Goal: Information Seeking & Learning: Learn about a topic

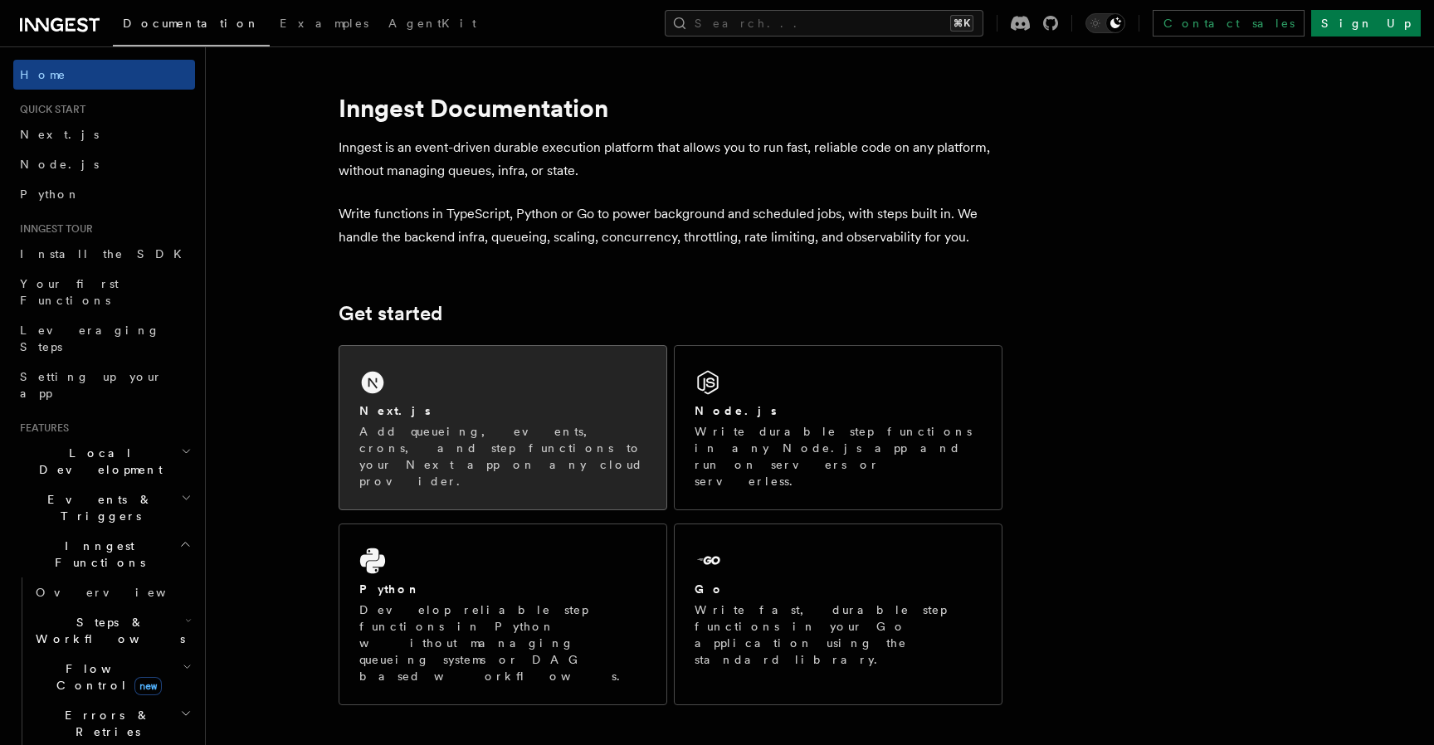
click at [437, 437] on p "Add queueing, events, crons, and step functions to your Next app on any cloud p…" at bounding box center [502, 456] width 287 height 66
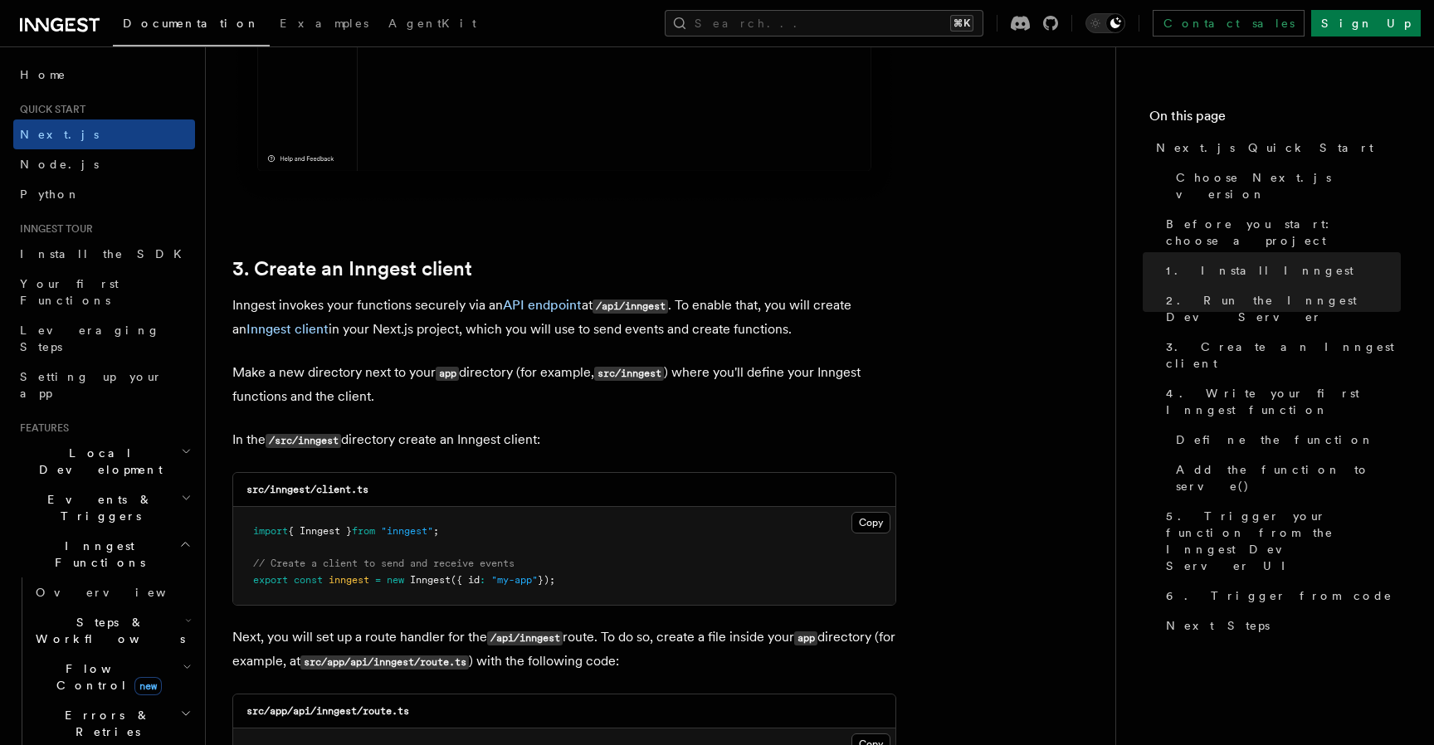
scroll to position [1770, 0]
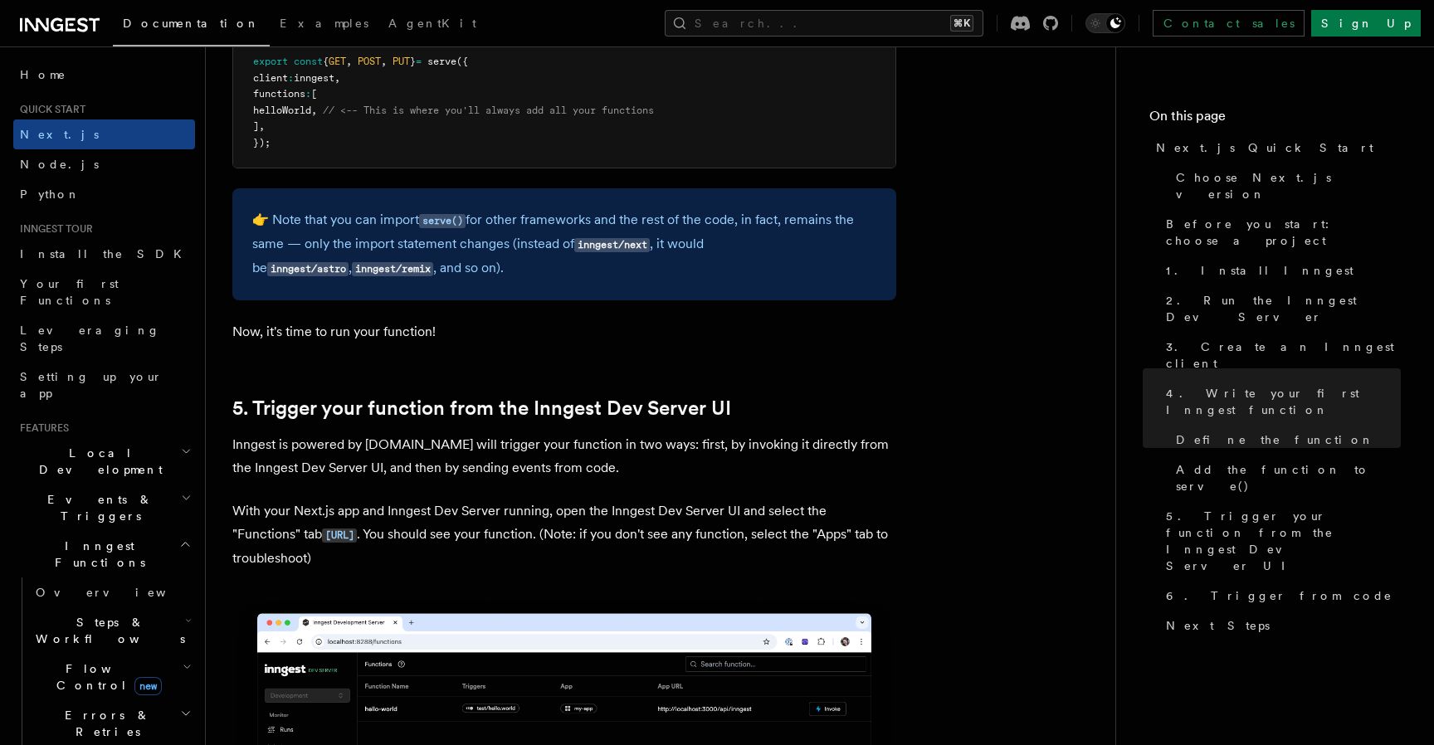
scroll to position [3517, 0]
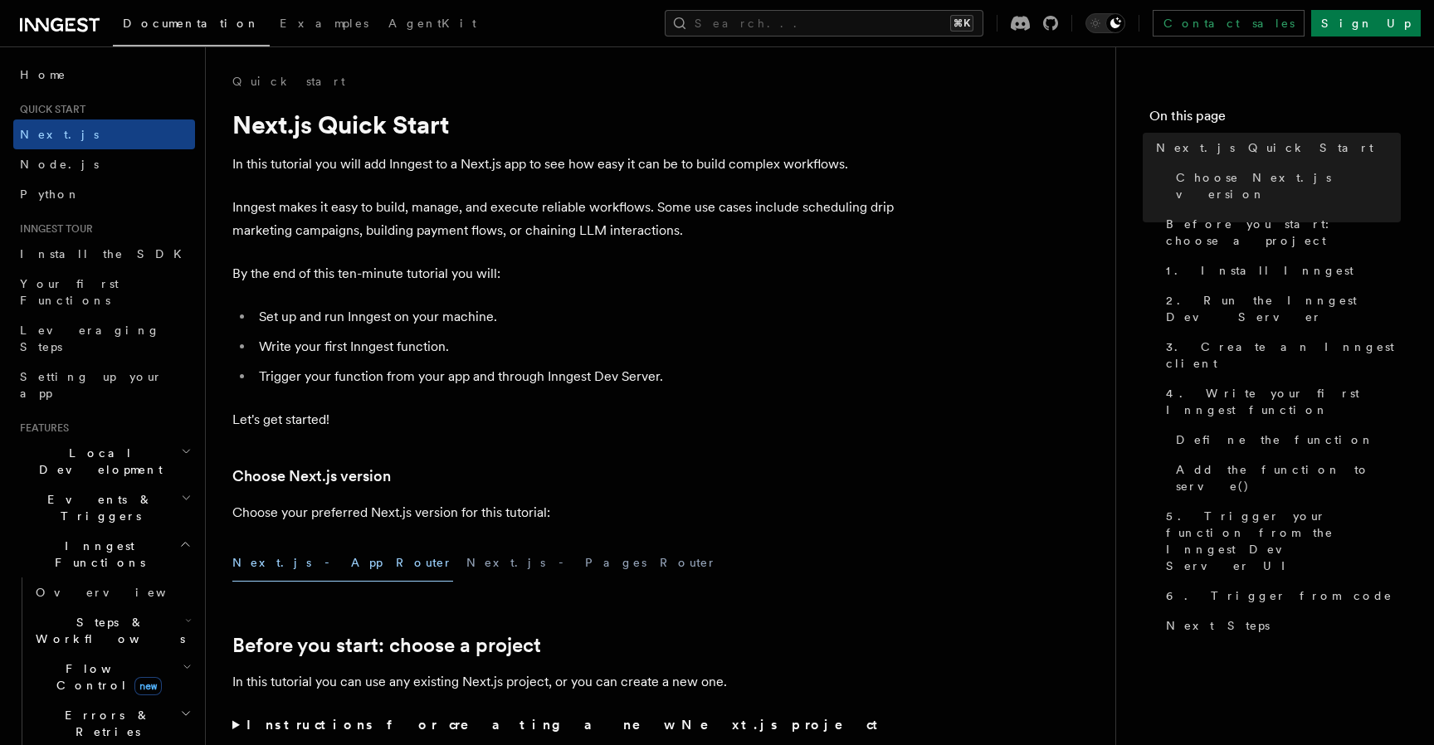
click at [63, 17] on icon at bounding box center [60, 25] width 80 height 20
